Goal: Task Accomplishment & Management: Use online tool/utility

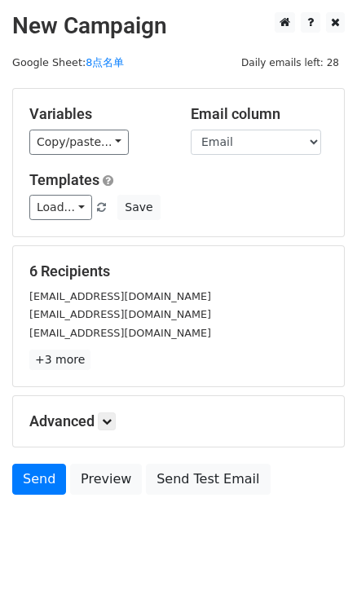
drag, startPoint x: 281, startPoint y: 304, endPoint x: 179, endPoint y: 316, distance: 102.7
click at [281, 305] on div "[EMAIL_ADDRESS][DOMAIN_NAME]" at bounding box center [178, 314] width 323 height 19
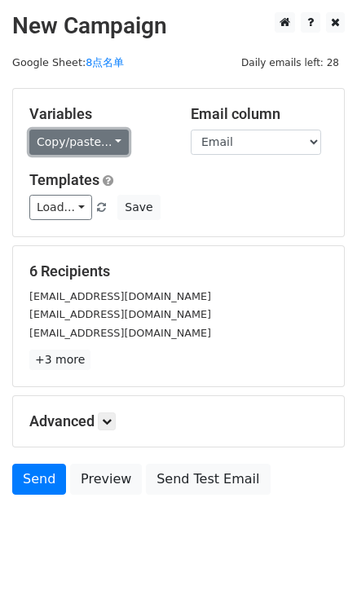
click at [115, 144] on link "Copy/paste..." at bounding box center [78, 142] width 99 height 25
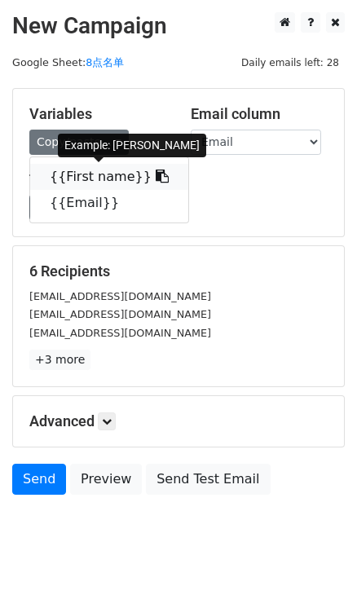
click at [135, 176] on link "{{First name}}" at bounding box center [109, 177] width 158 height 26
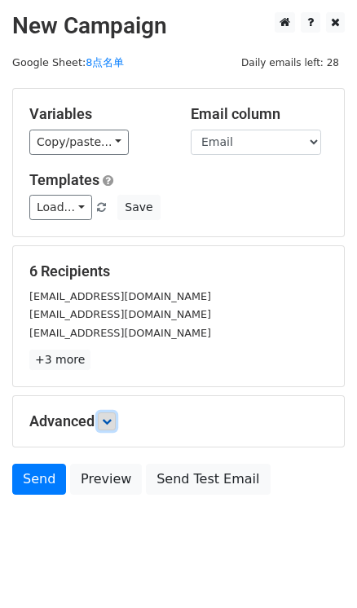
click at [111, 417] on icon at bounding box center [107, 422] width 10 height 10
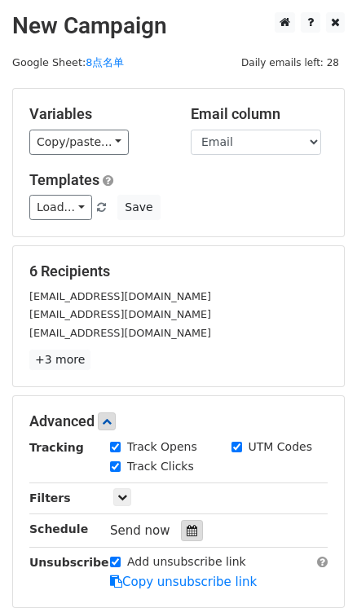
click at [187, 527] on icon at bounding box center [192, 530] width 11 height 11
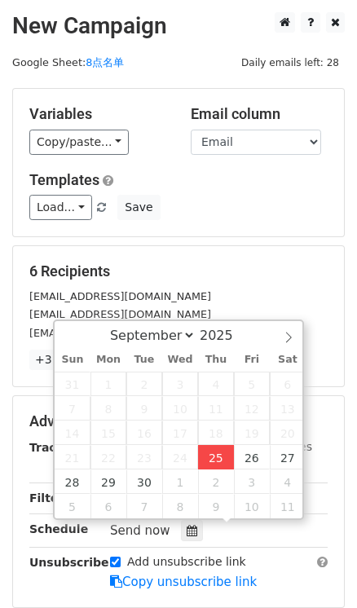
type input "[DATE] 16:22"
type input "04"
type input "22"
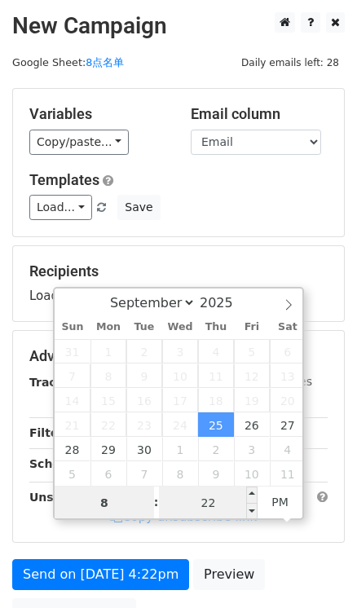
type input "8"
type input "[DATE] 20:22"
type input "08"
click at [205, 504] on input "22" at bounding box center [208, 503] width 99 height 33
type input "0"
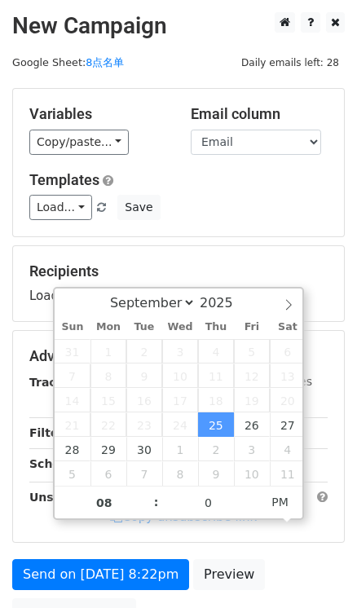
type input "[DATE] 20:00"
click at [267, 205] on div "Load... No templates saved Save" at bounding box center [178, 207] width 323 height 25
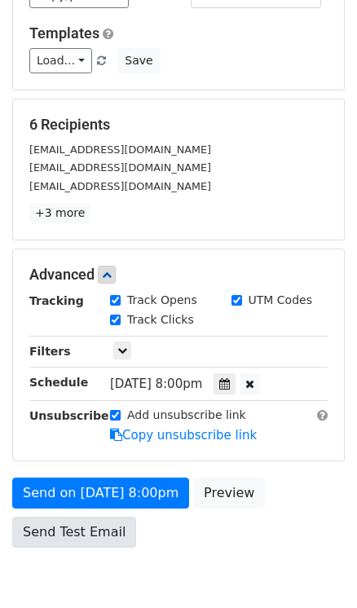
scroll to position [148, 0]
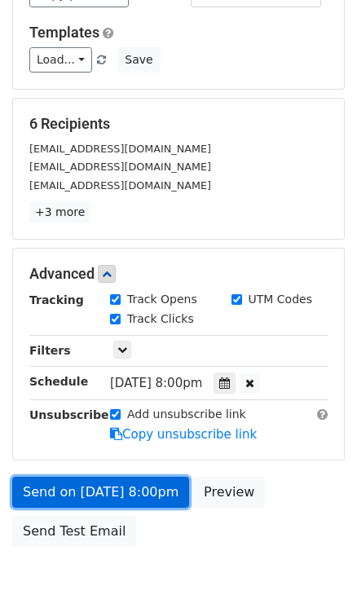
click at [137, 503] on link "Send on [DATE] 8:00pm" at bounding box center [100, 492] width 177 height 31
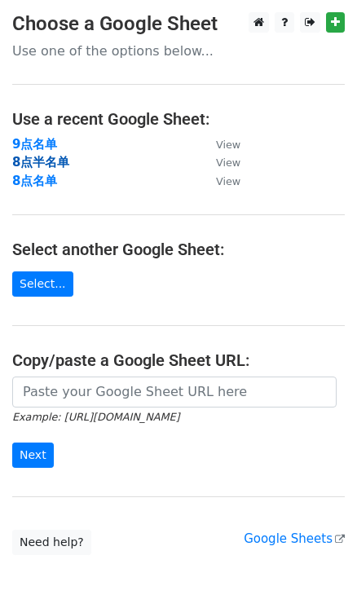
click at [25, 160] on strong "8点半名单" at bounding box center [40, 162] width 57 height 15
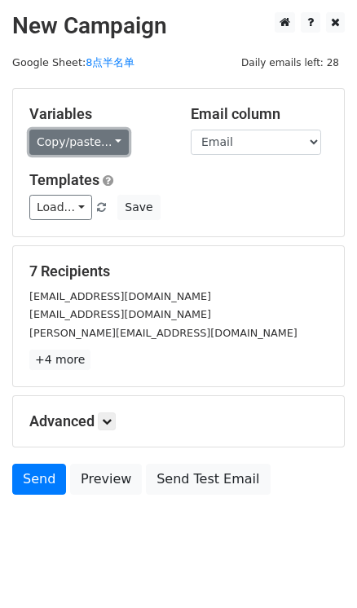
click at [114, 139] on link "Copy/paste..." at bounding box center [78, 142] width 99 height 25
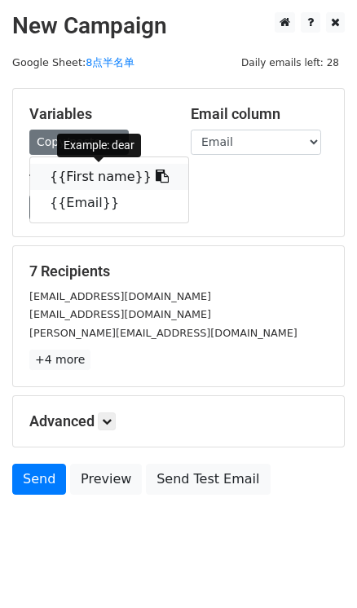
click at [156, 173] on icon at bounding box center [162, 176] width 13 height 13
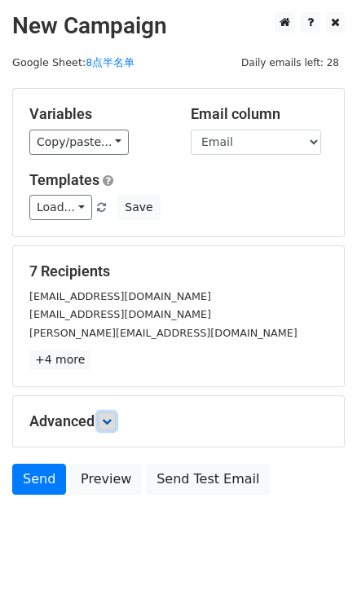
click at [103, 413] on link at bounding box center [107, 422] width 18 height 18
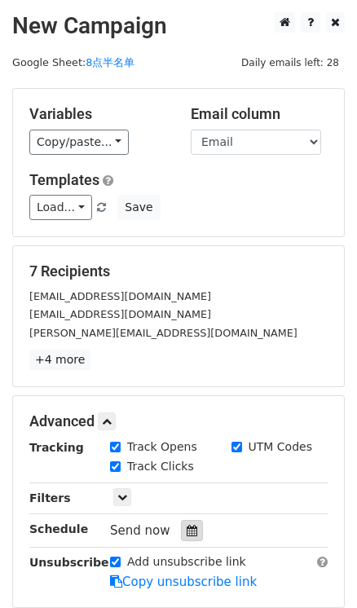
click at [188, 529] on icon at bounding box center [192, 530] width 11 height 11
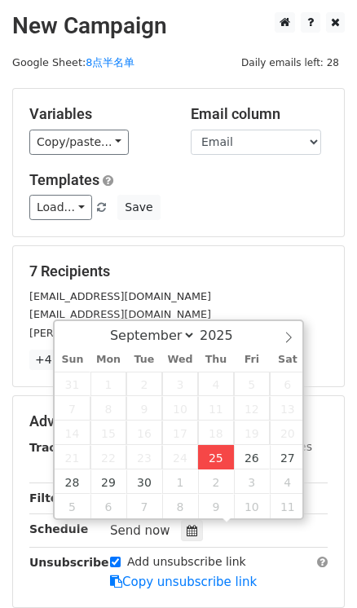
type input "2025-09-25 16:29"
type input "04"
type input "29"
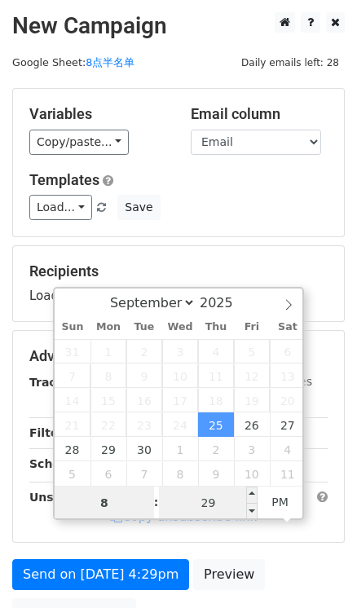
type input "8"
type input "2025-09-25 20:29"
type input "08"
click at [227, 499] on input "29" at bounding box center [208, 503] width 99 height 33
type input "30"
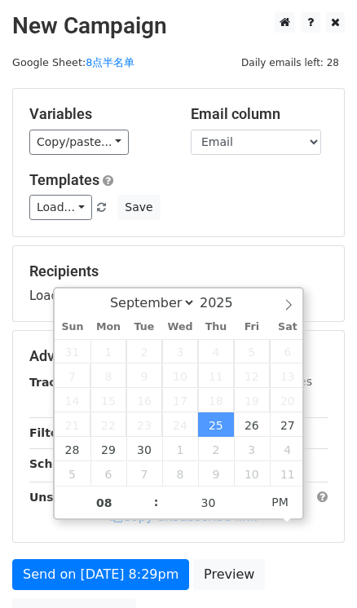
type input "2025-09-25 20:30"
click at [233, 246] on div "Recipients Loading..." at bounding box center [178, 283] width 331 height 75
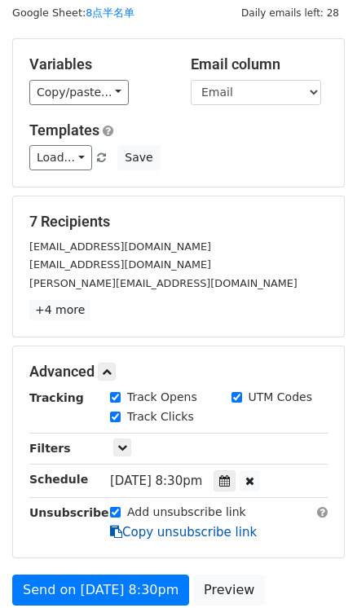
scroll to position [148, 0]
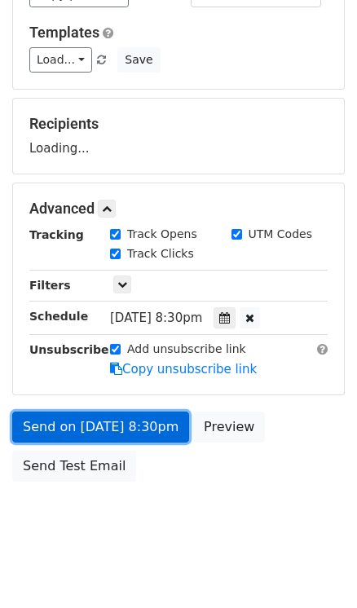
click at [152, 425] on link "Send on Sep 25 at 8:30pm" at bounding box center [100, 427] width 177 height 31
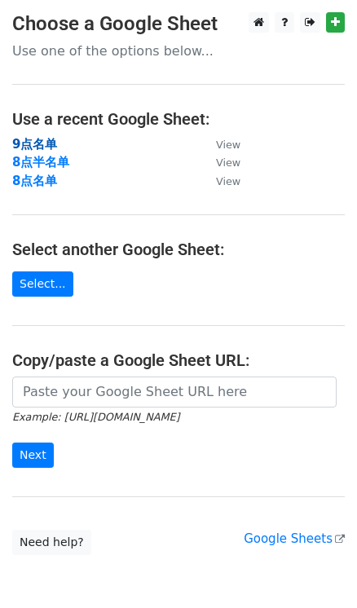
click at [53, 144] on strong "9点名单" at bounding box center [34, 144] width 45 height 15
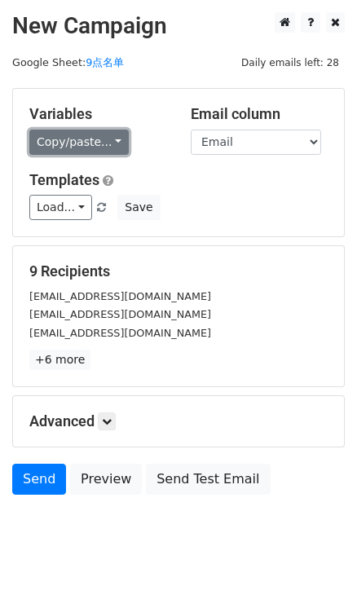
click at [108, 142] on link "Copy/paste..." at bounding box center [78, 142] width 99 height 25
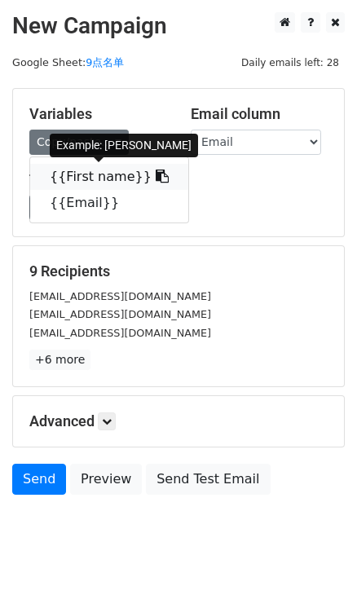
click at [156, 183] on icon at bounding box center [162, 176] width 13 height 13
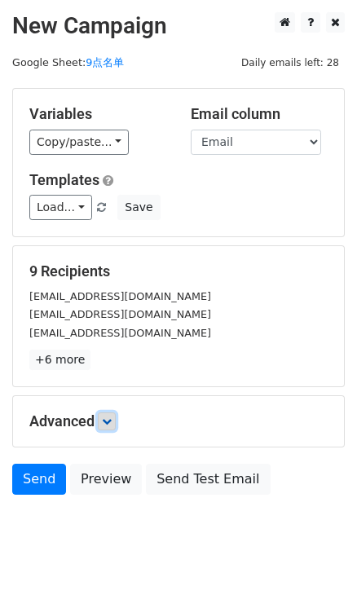
click at [110, 422] on icon at bounding box center [107, 422] width 10 height 10
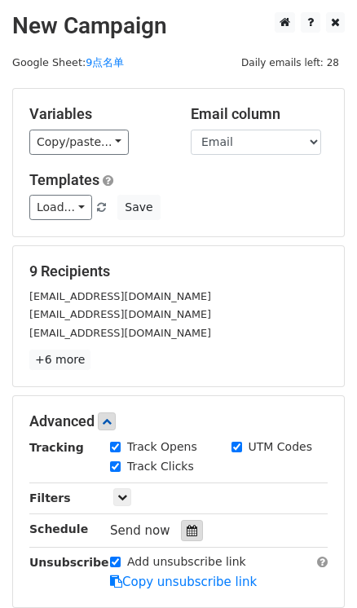
click at [187, 532] on icon at bounding box center [192, 530] width 11 height 11
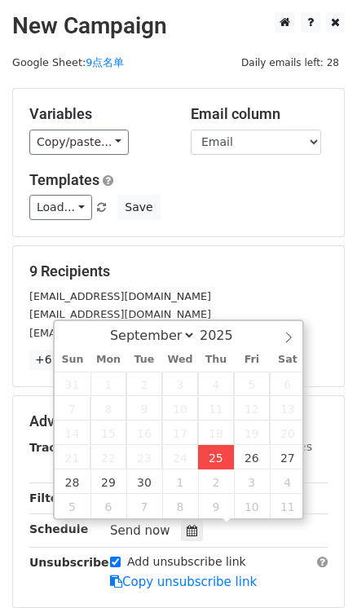
type input "2025-09-25 16:30"
type input "04"
type input "30"
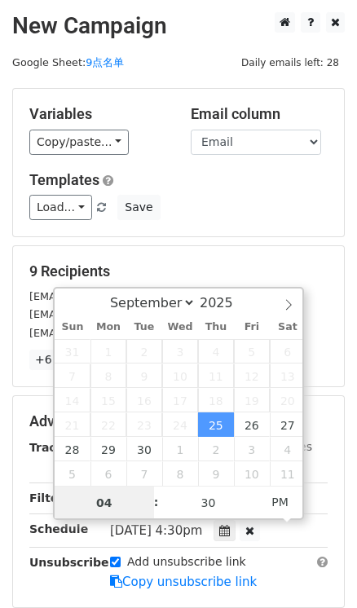
type input "9"
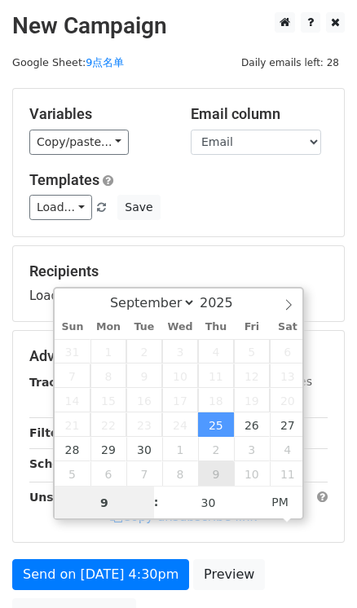
type input "2025-10-09 21:30"
select select "9"
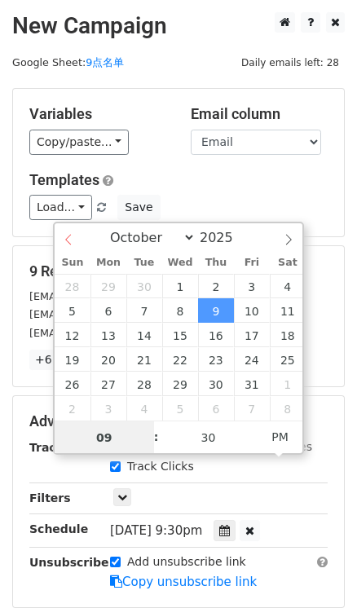
type input "09"
select select "8"
click at [60, 242] on div "September October November December 2025" at bounding box center [179, 237] width 248 height 28
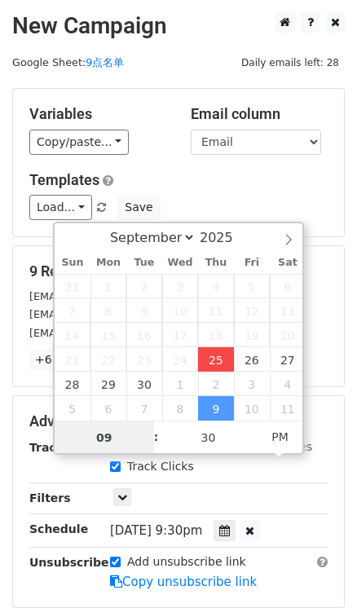
type input "2025-09-25 21:30"
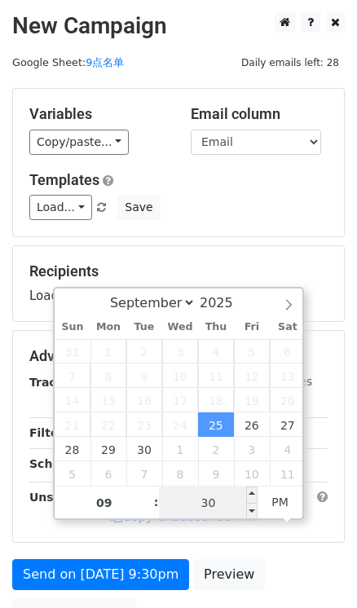
click at [209, 513] on input "30" at bounding box center [208, 503] width 99 height 33
type input "0"
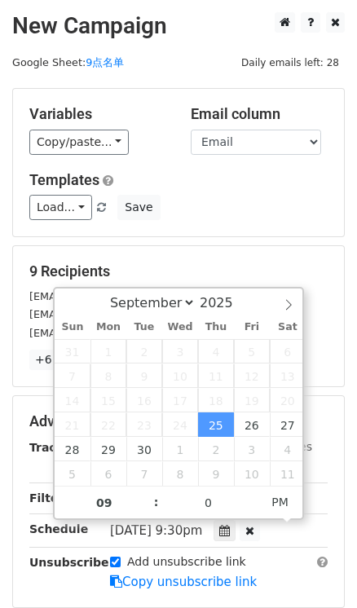
type input "2025-09-25 21:00"
click at [236, 178] on h5 "Templates" at bounding box center [178, 180] width 298 height 18
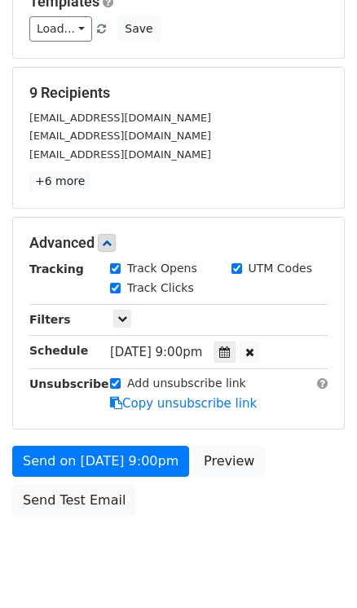
scroll to position [223, 0]
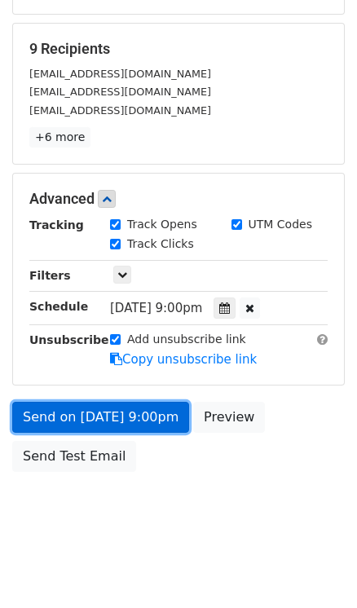
click at [152, 415] on link "Send on Sep 25 at 9:00pm" at bounding box center [100, 417] width 177 height 31
